Goal: Task Accomplishment & Management: Use online tool/utility

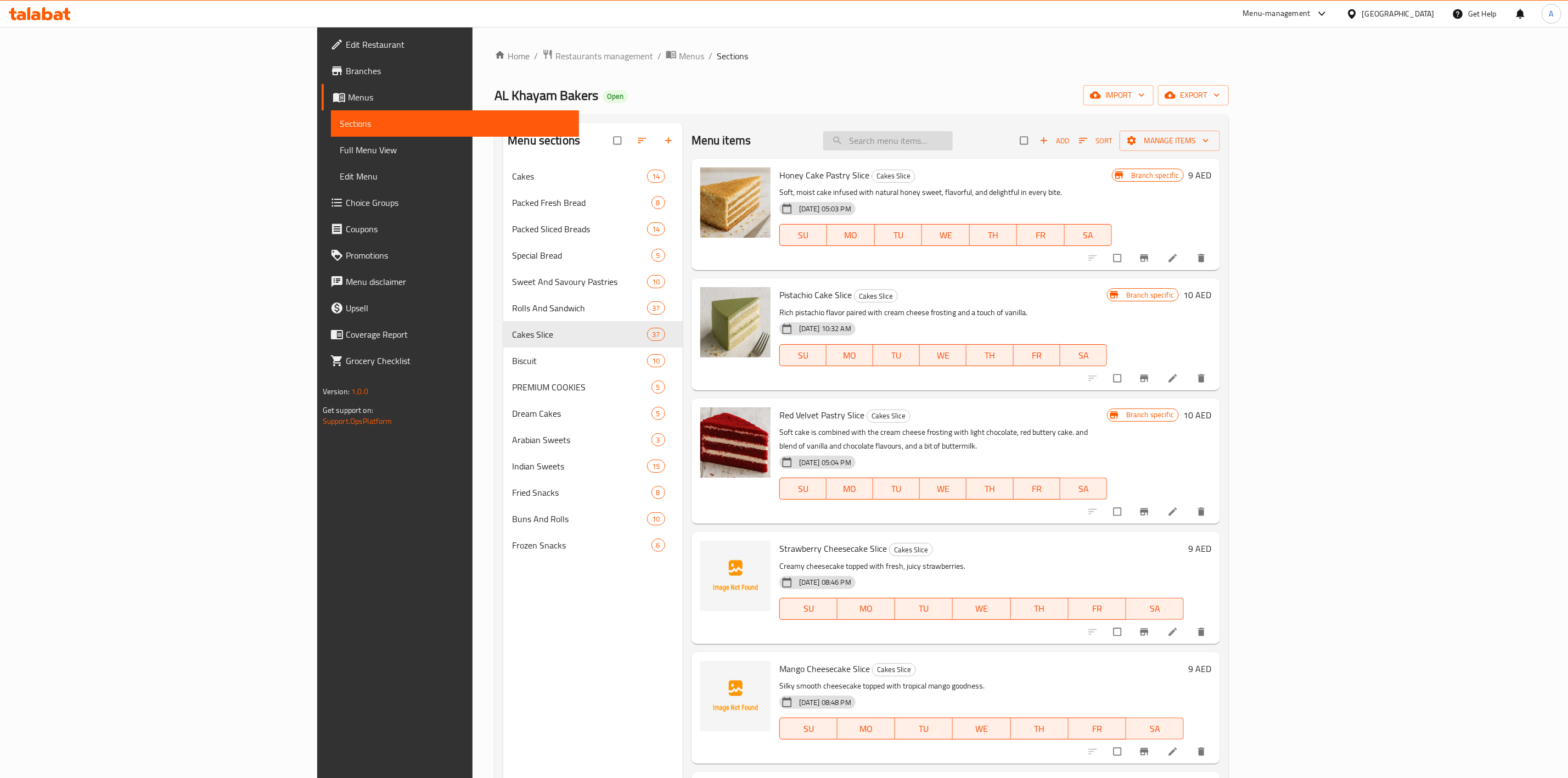
click at [953, 138] on input "search" at bounding box center [888, 140] width 129 height 19
paste input "Chocolate Truffle Cake"
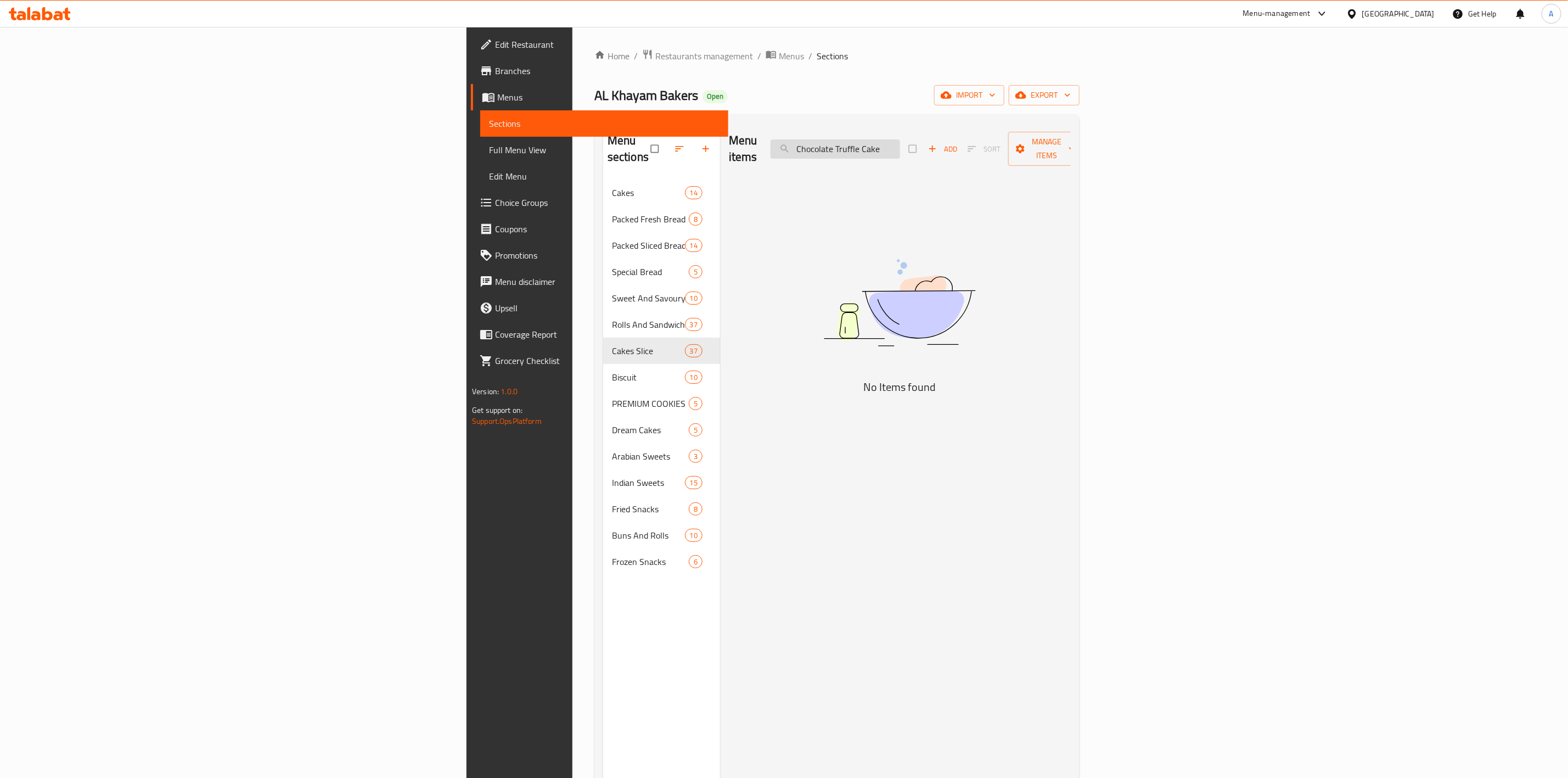
click at [900, 140] on input "Chocolate Truffle Cake" at bounding box center [836, 148] width 129 height 19
click at [900, 142] on input "Chocolate Truffle Cake" at bounding box center [836, 148] width 129 height 19
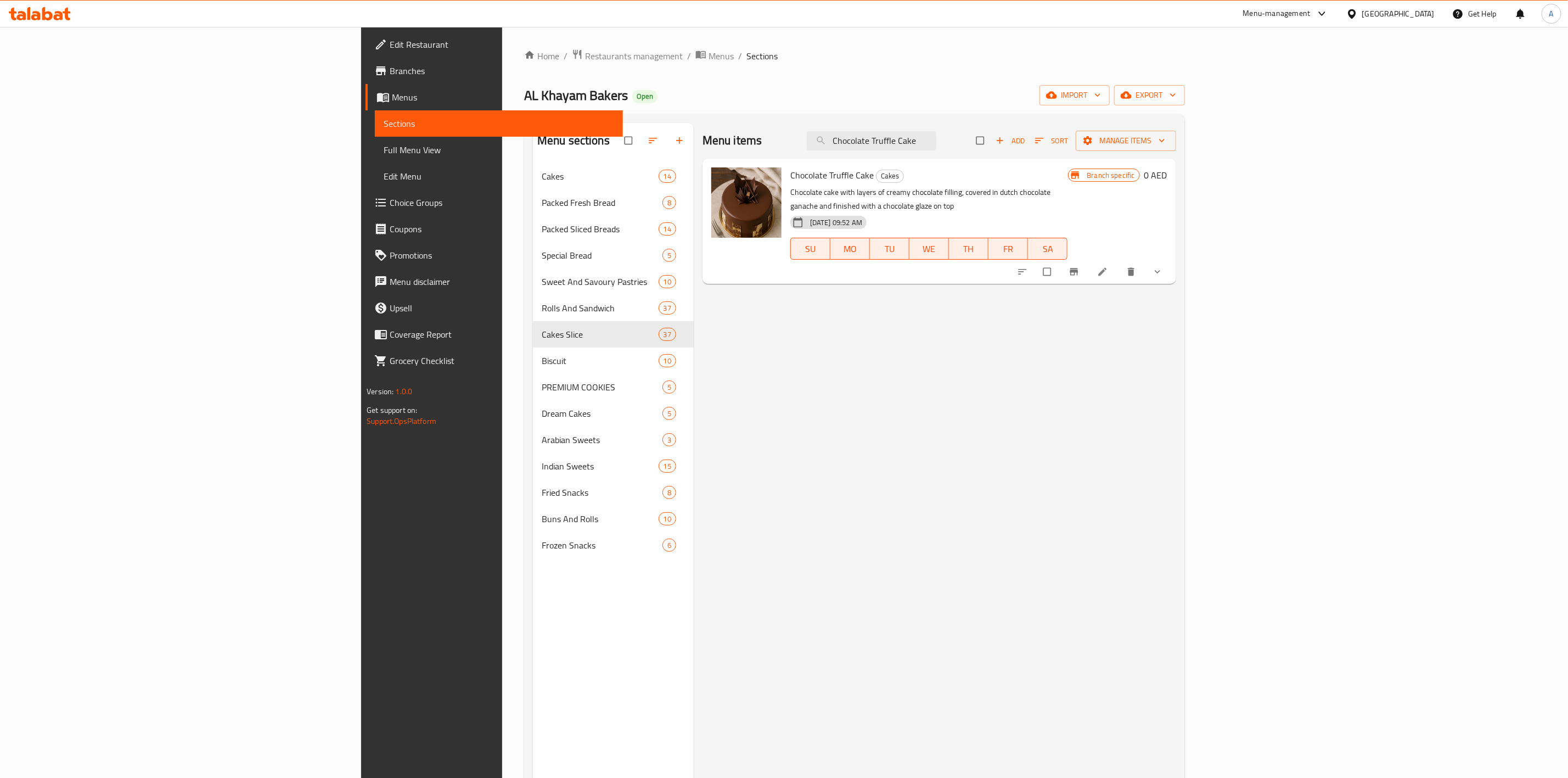
type input "Chocolate Truffle Cake"
click at [1108, 266] on icon at bounding box center [1102, 271] width 11 height 11
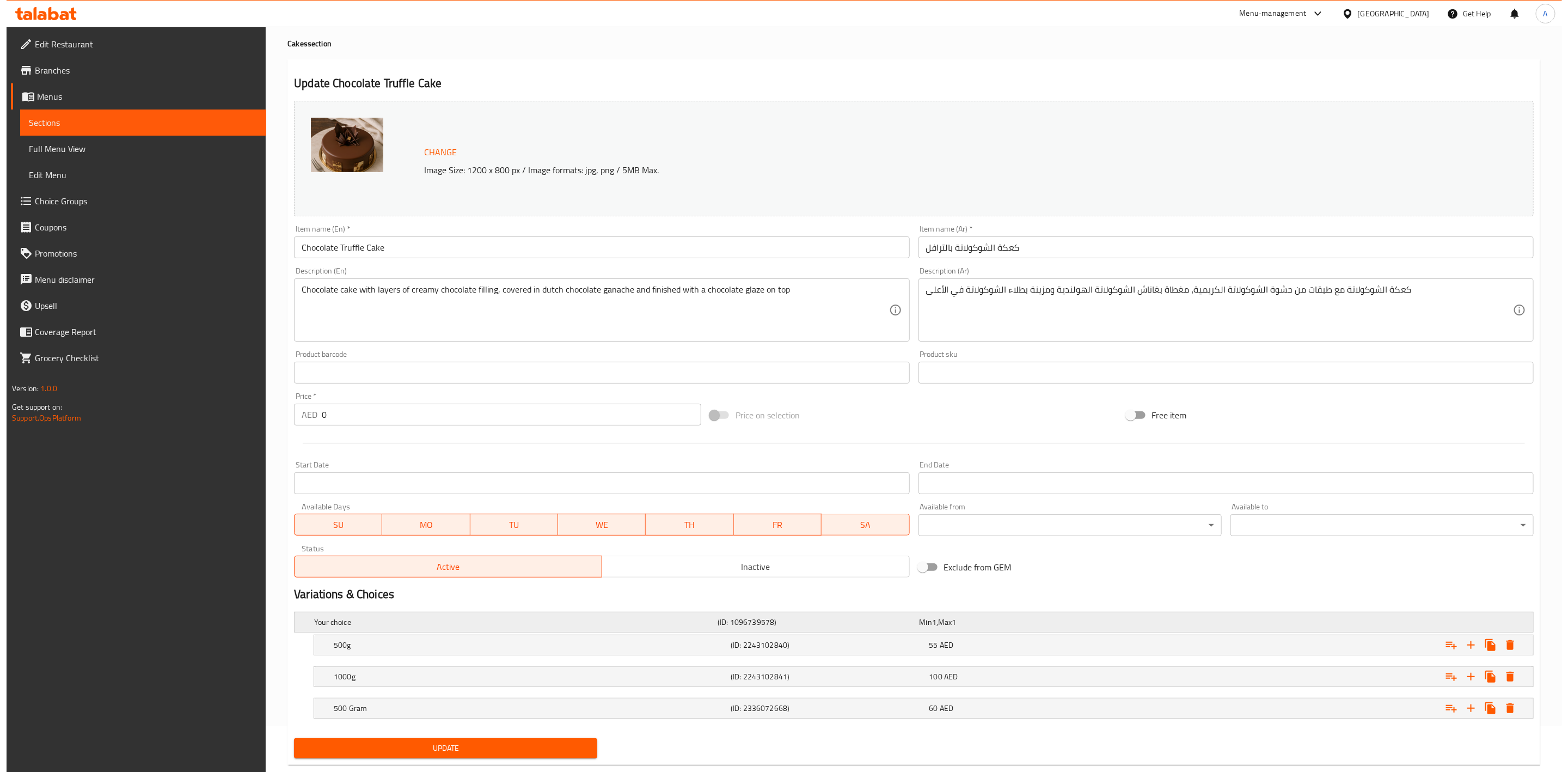
scroll to position [71, 0]
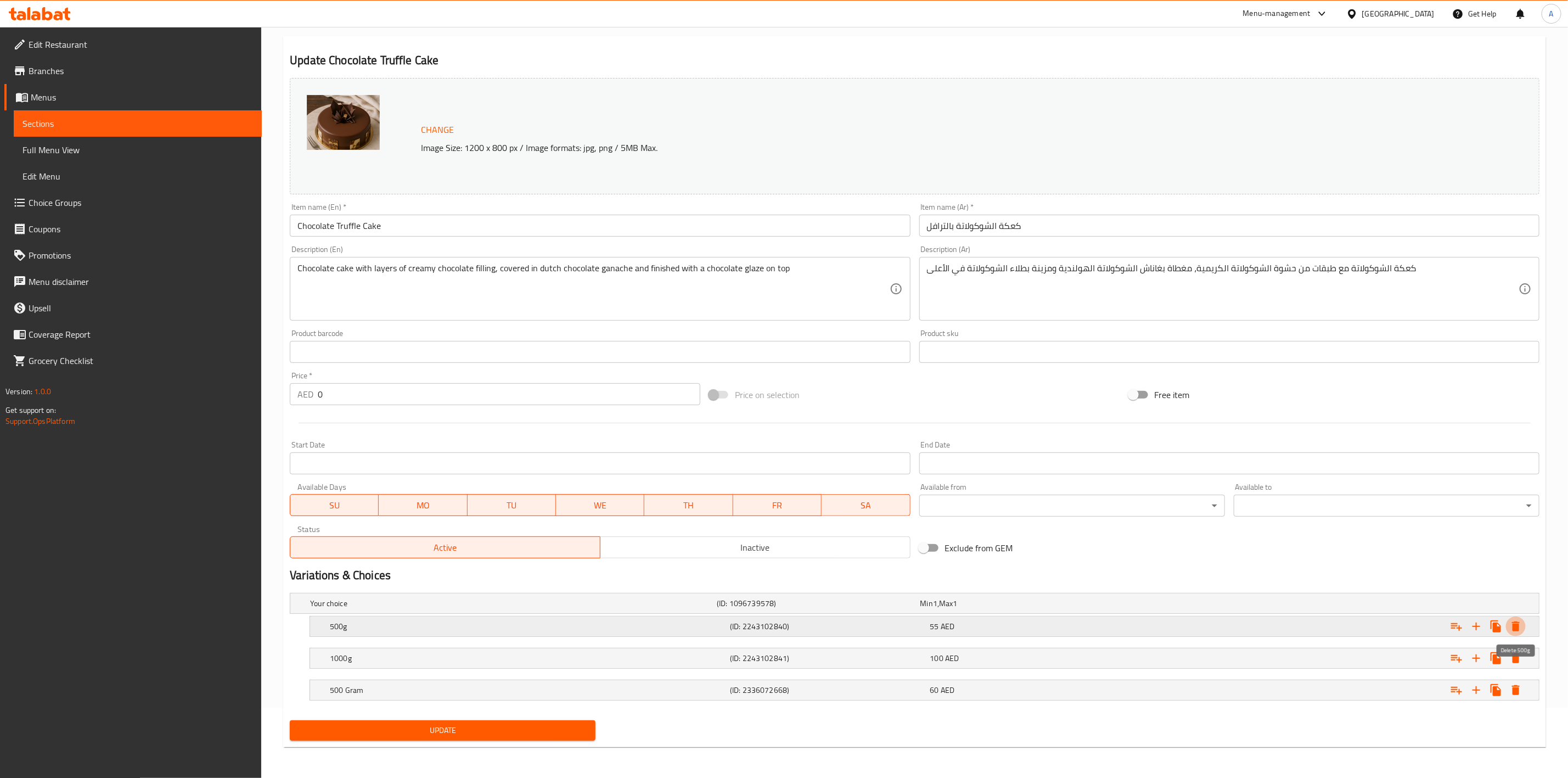
click at [1516, 628] on icon "Expand" at bounding box center [1516, 626] width 8 height 10
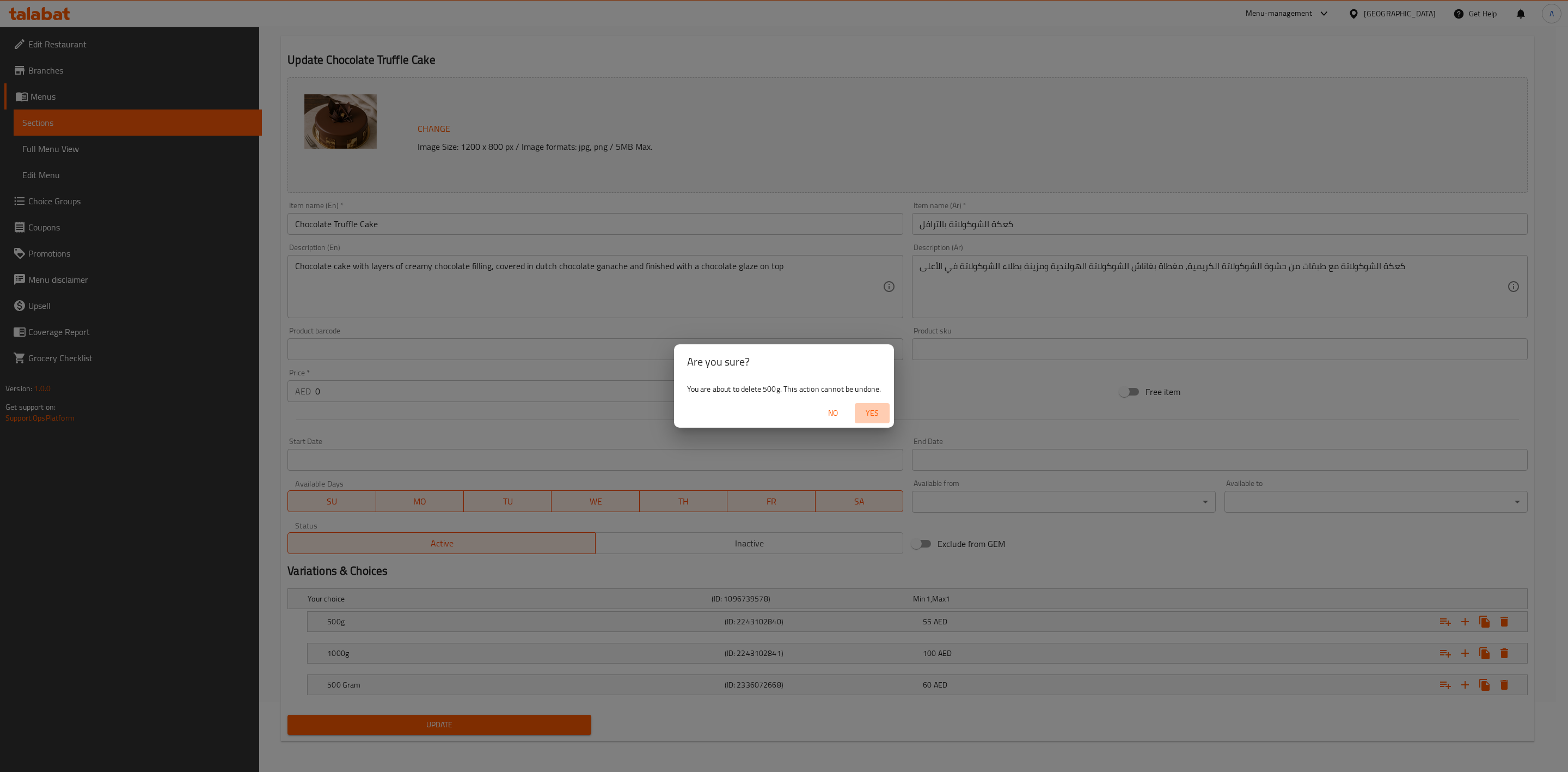
click at [869, 413] on span "Yes" at bounding box center [872, 413] width 27 height 14
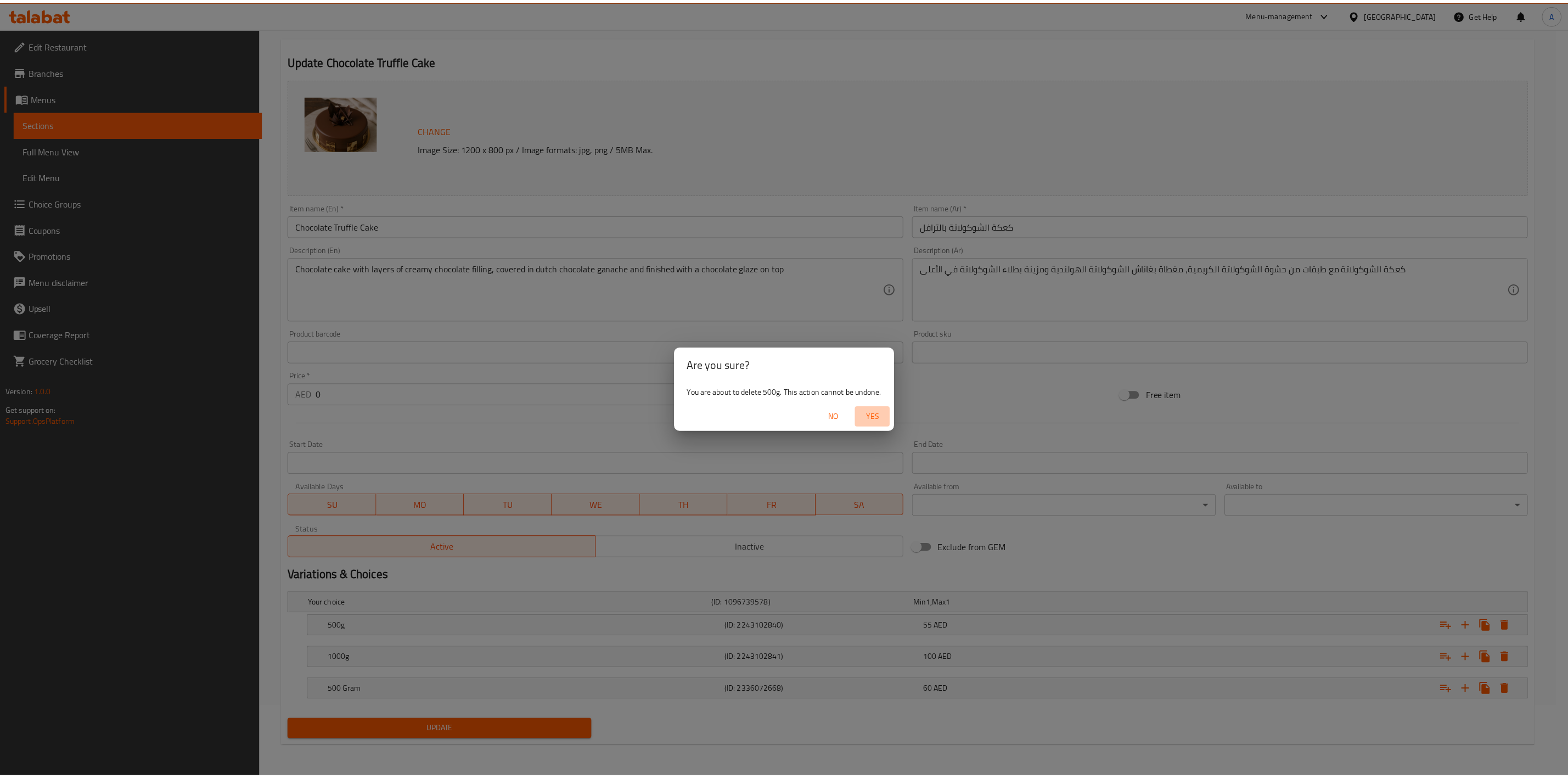
scroll to position [40, 0]
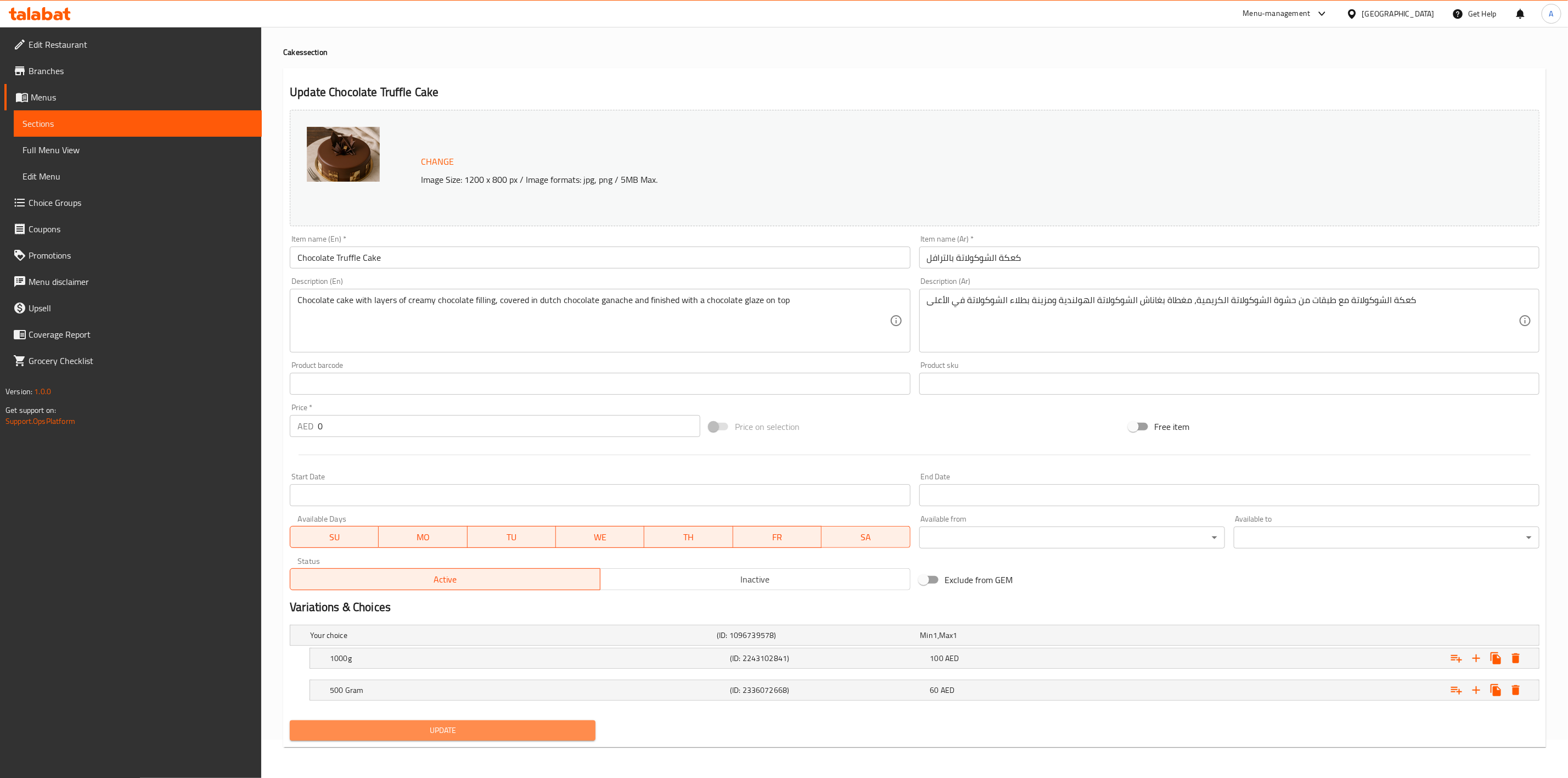
click at [531, 720] on button "Update" at bounding box center [443, 730] width 306 height 20
click at [979, 728] on div "Update" at bounding box center [914, 729] width 1259 height 29
